Goal: Navigation & Orientation: Understand site structure

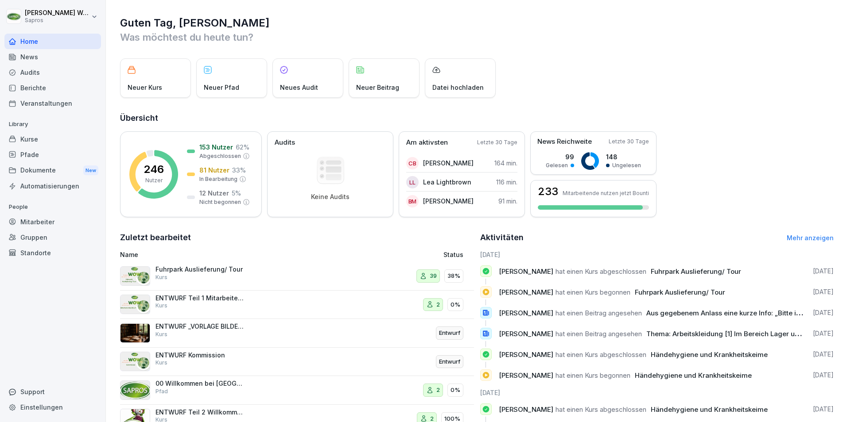
click at [27, 172] on div "Dokumente New" at bounding box center [52, 171] width 97 height 16
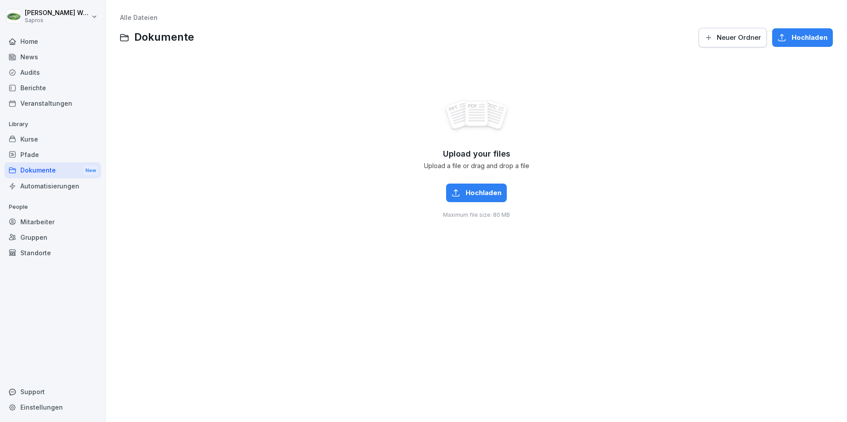
click at [36, 139] on div "Kurse" at bounding box center [52, 140] width 97 height 16
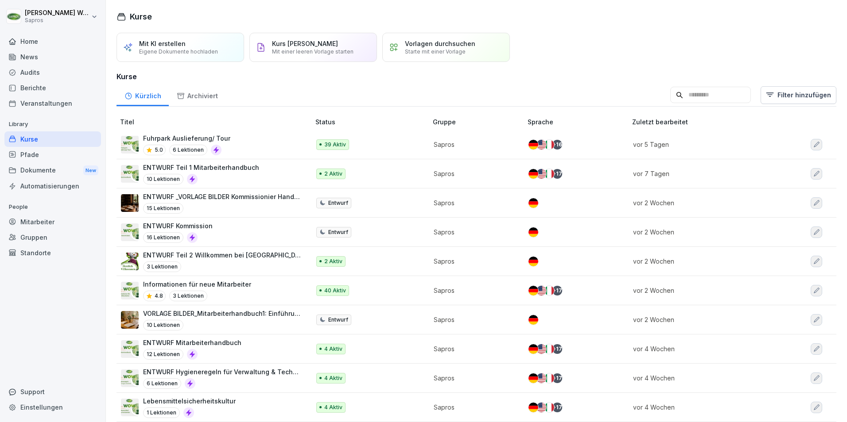
click at [23, 56] on div "News" at bounding box center [52, 57] width 97 height 16
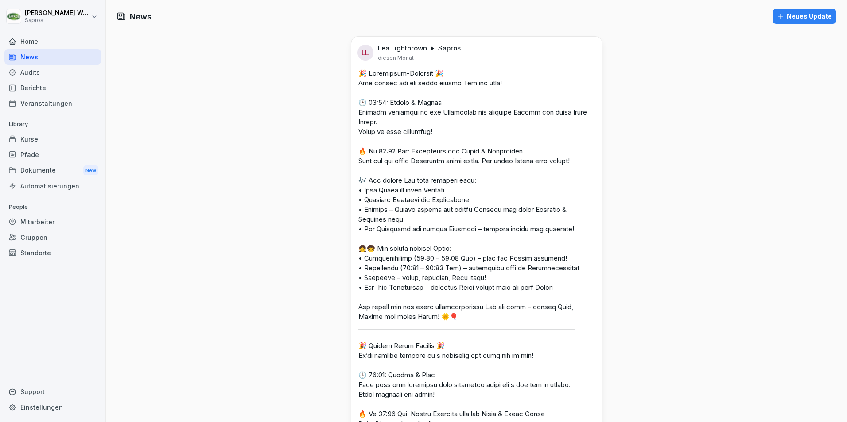
click at [19, 139] on div "Kurse" at bounding box center [52, 140] width 97 height 16
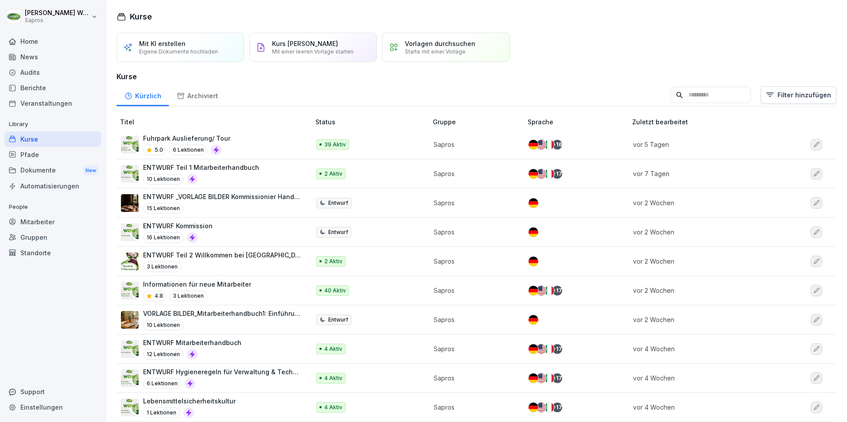
click at [44, 223] on div "Mitarbeiter" at bounding box center [52, 222] width 97 height 16
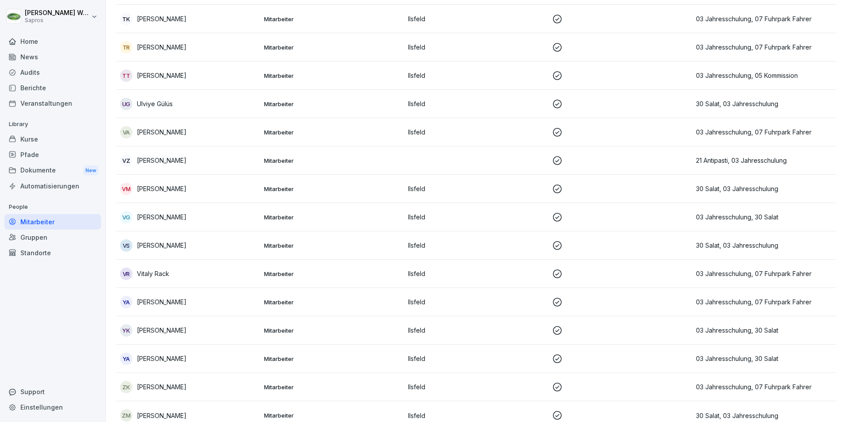
scroll to position [6930, 0]
